Goal: Transaction & Acquisition: Purchase product/service

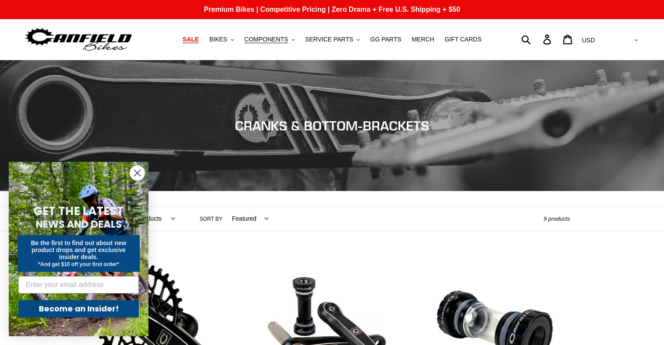
click at [199, 38] on span "SALE" at bounding box center [190, 39] width 16 height 7
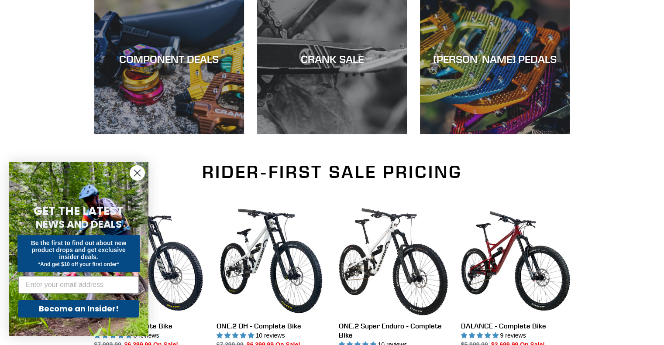
scroll to position [437, 0]
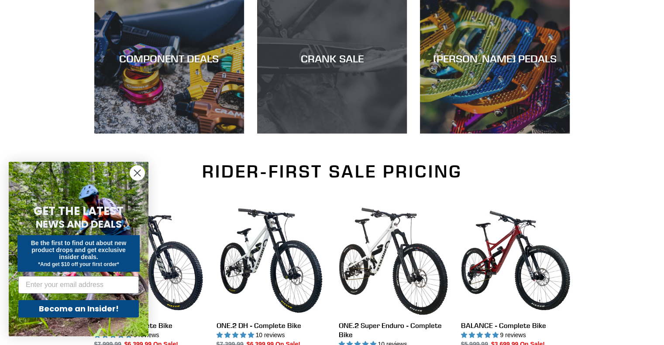
click at [312, 59] on div "CRANK SALE" at bounding box center [332, 58] width 150 height 13
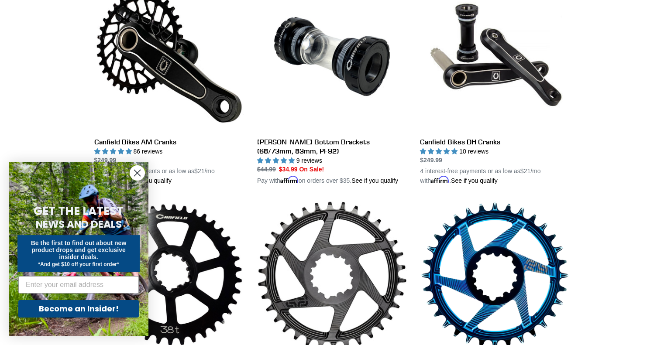
scroll to position [393, 0]
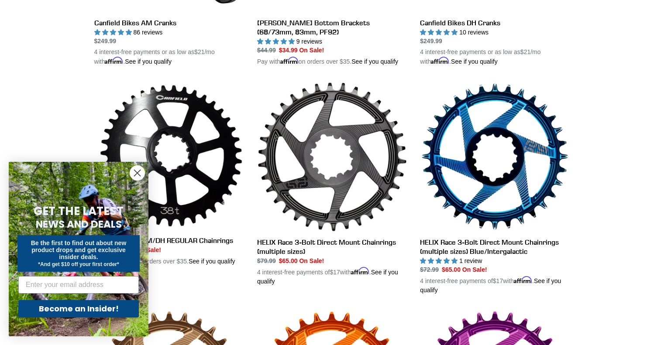
click at [134, 174] on circle "Close dialog" at bounding box center [137, 173] width 14 height 14
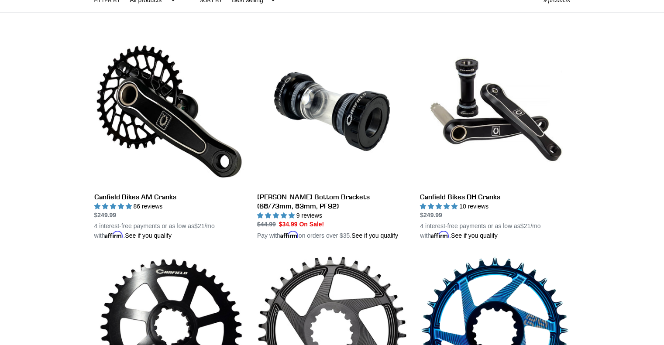
scroll to position [218, 0]
